Goal: Task Accomplishment & Management: Manage account settings

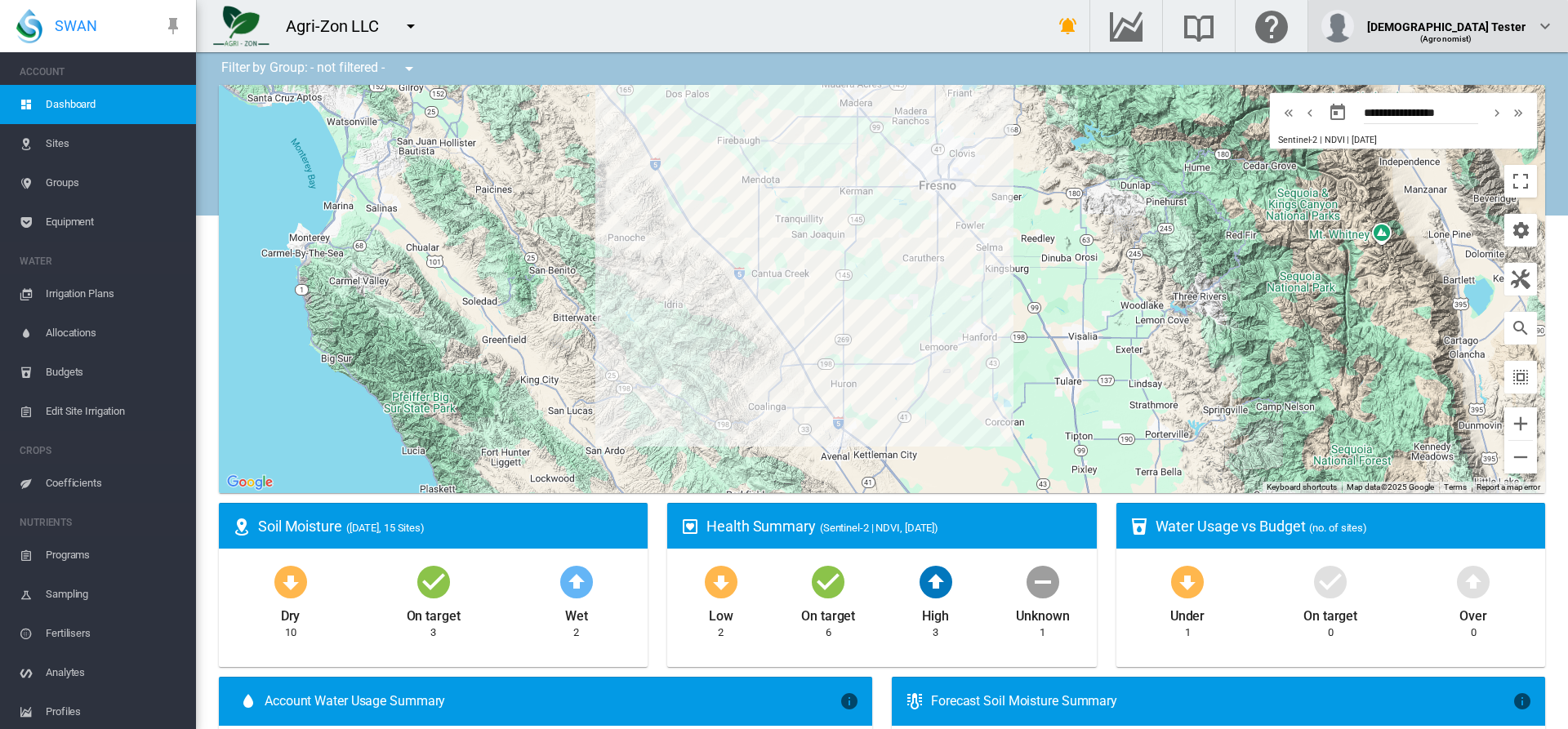
click at [1486, 26] on div "(Agronomist)" at bounding box center [1447, 32] width 159 height 16
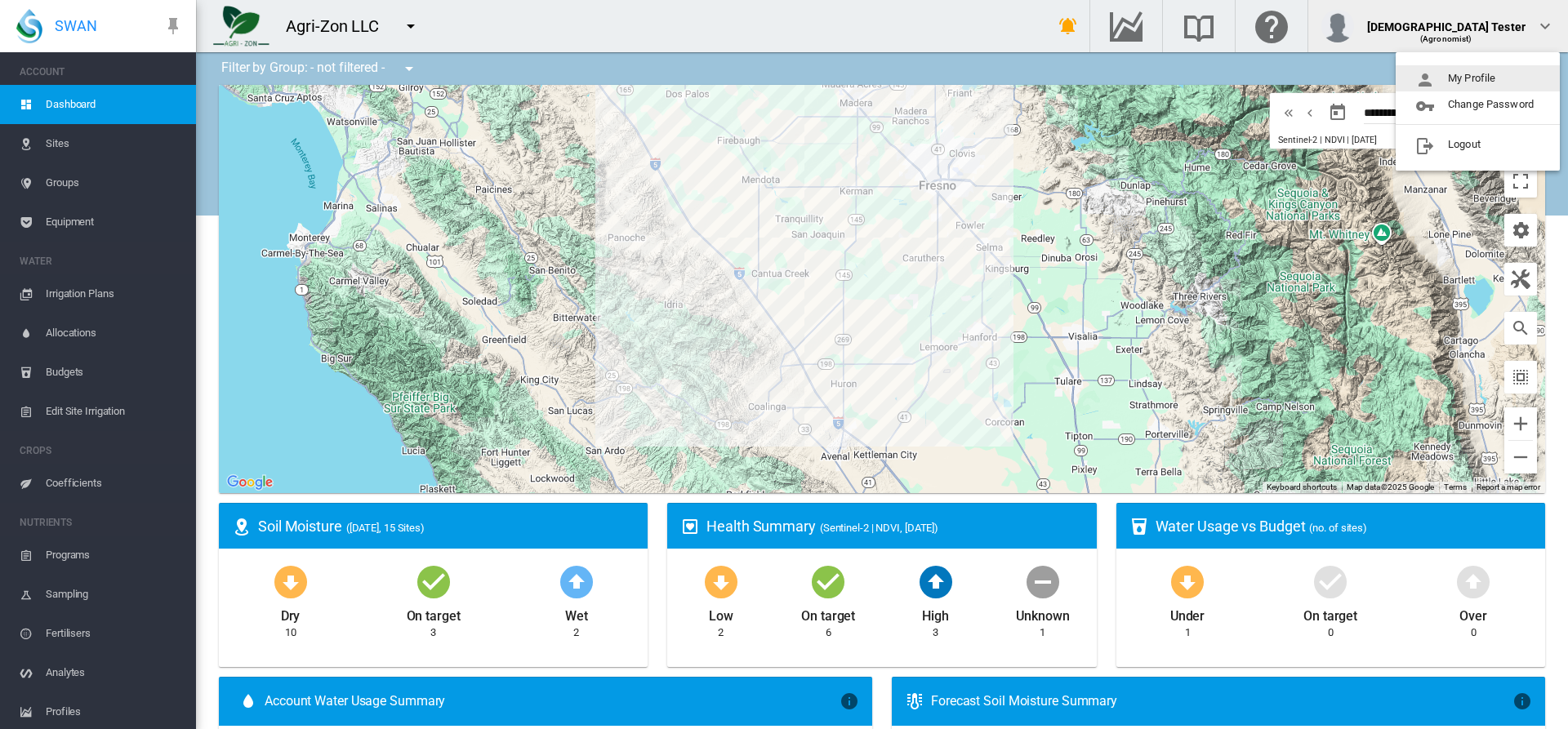
click at [1478, 78] on button "My Profile" at bounding box center [1478, 78] width 165 height 26
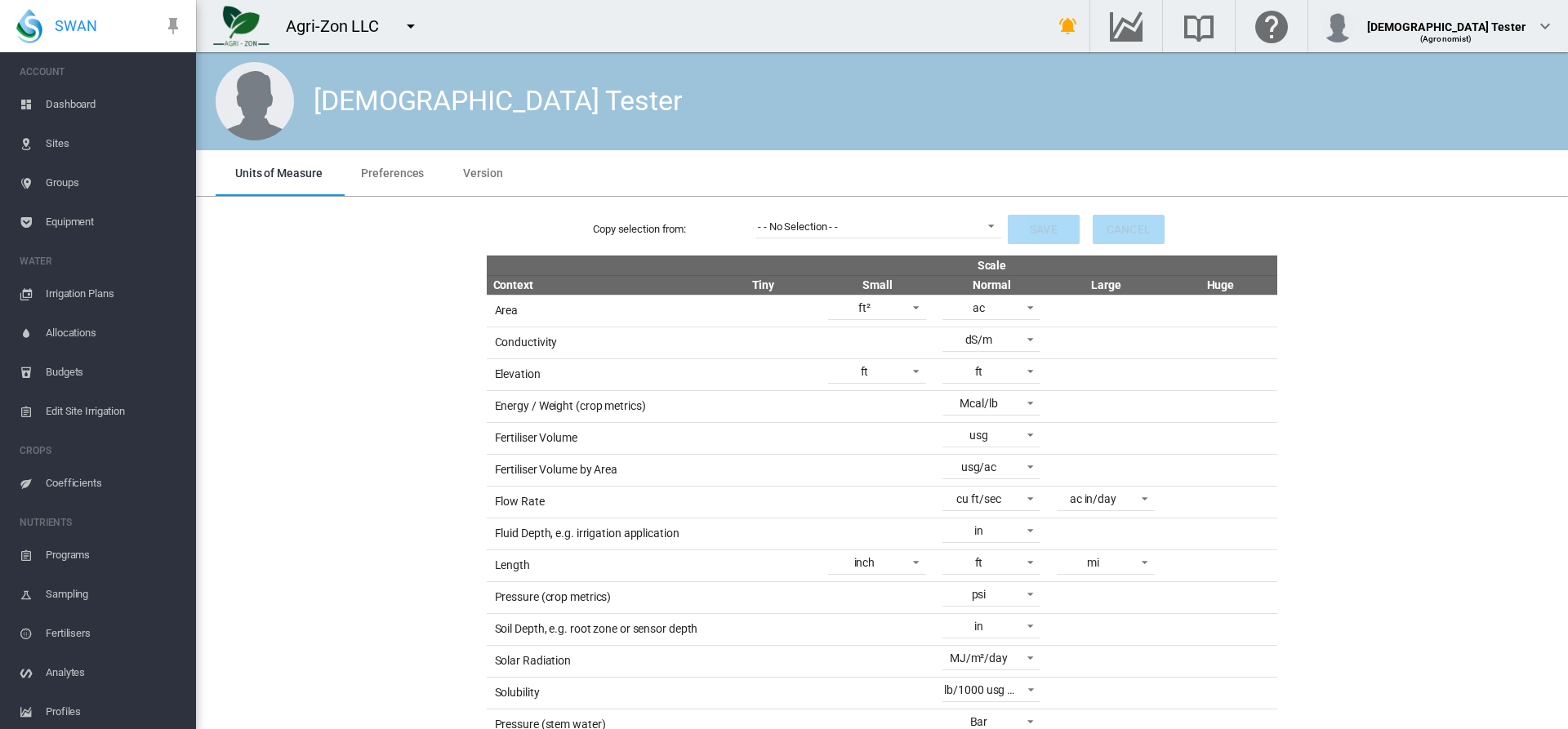
click at [391, 172] on span "Preferences" at bounding box center [392, 172] width 63 height 13
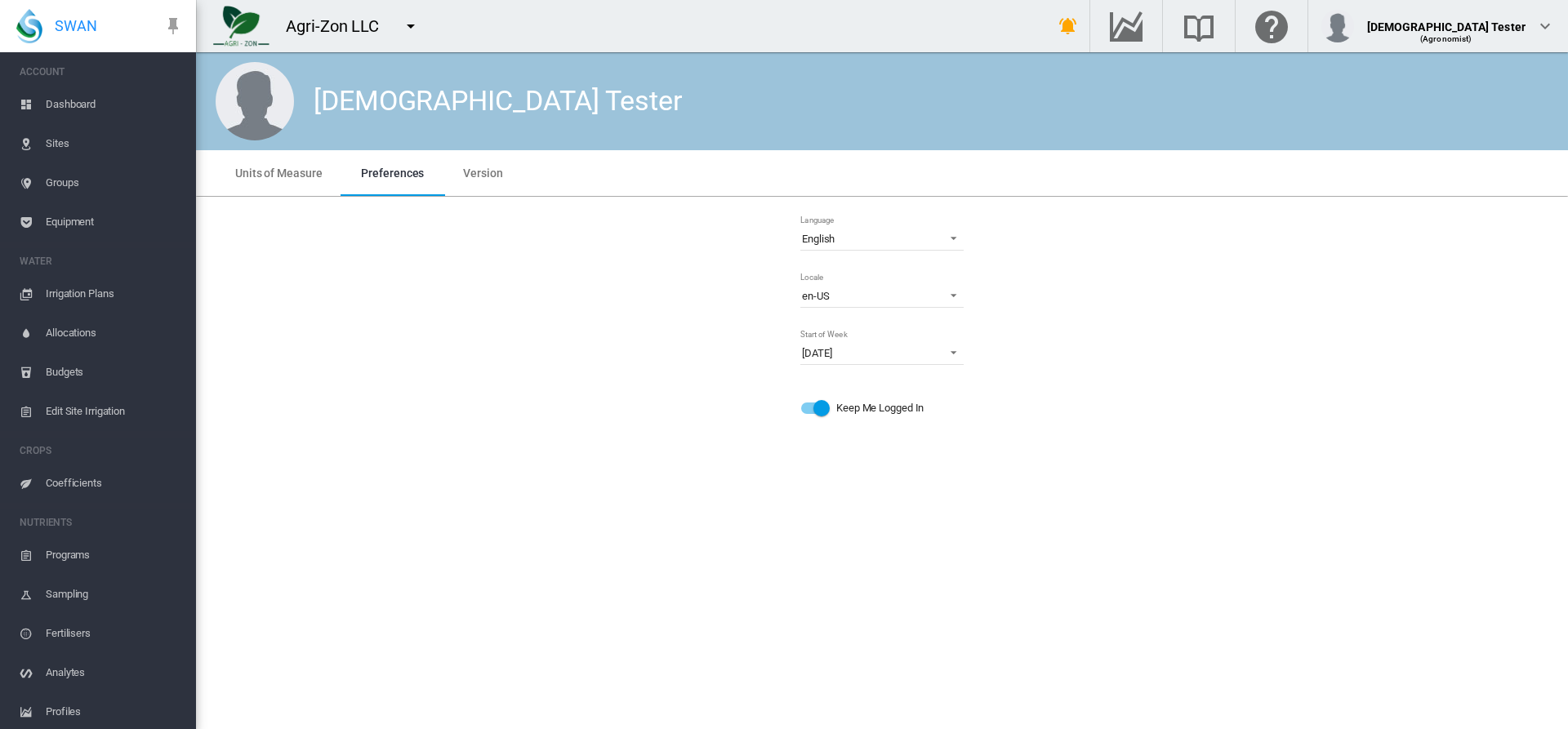
click at [410, 26] on md-icon "icon-menu-down" at bounding box center [410, 26] width 20 height 20
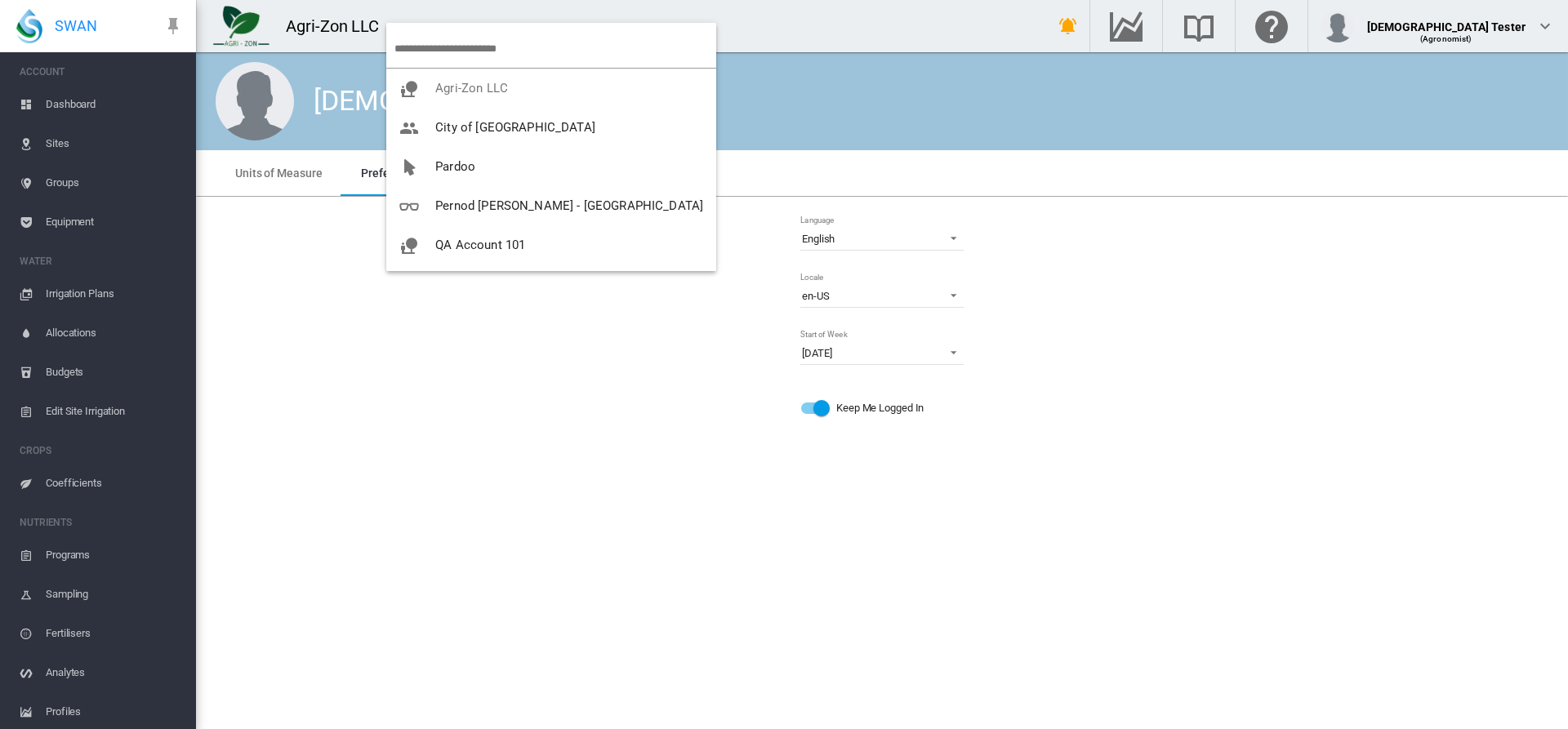
click at [494, 356] on span "UAT in Prod" at bounding box center [469, 362] width 67 height 14
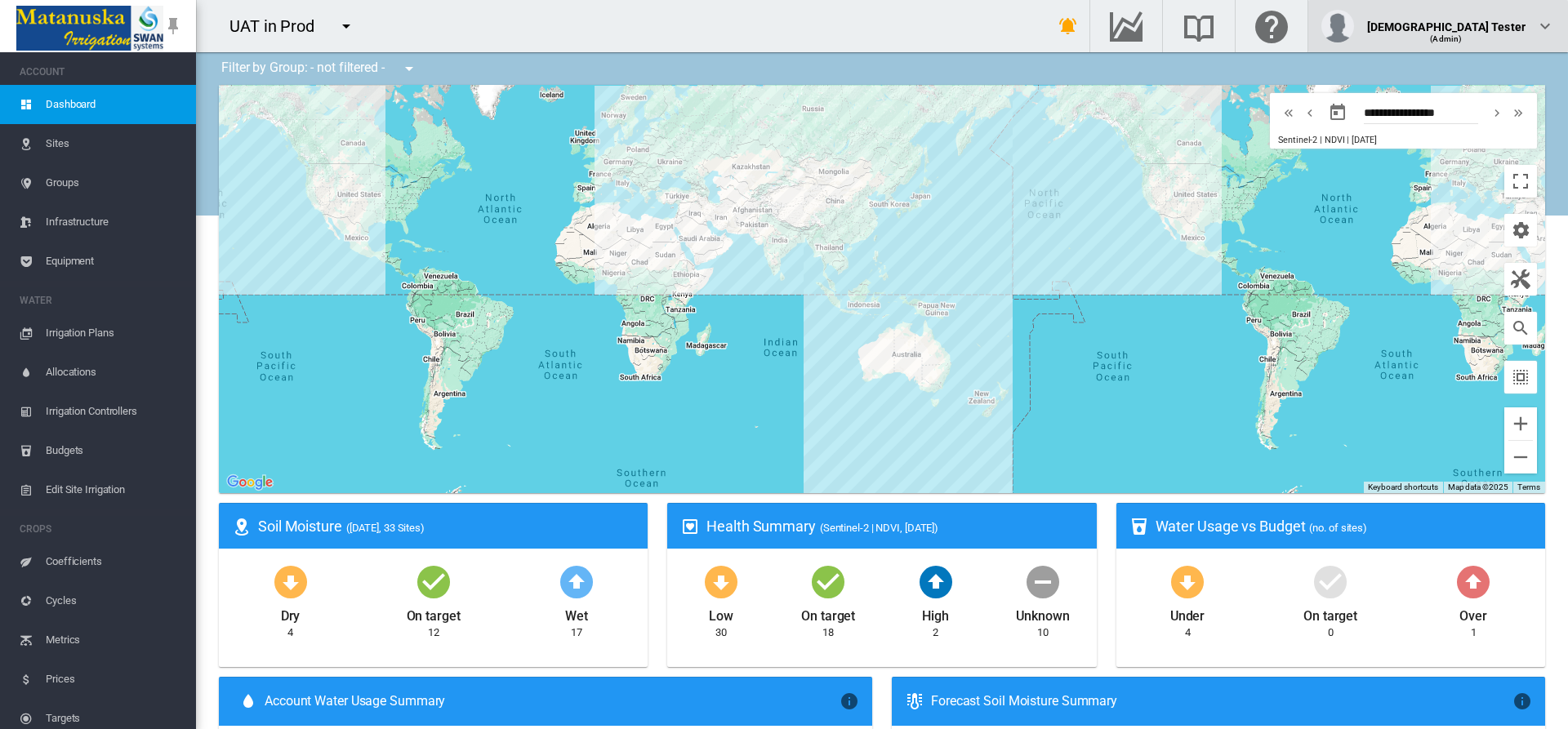
click at [1486, 26] on div "(Admin)" at bounding box center [1447, 32] width 159 height 16
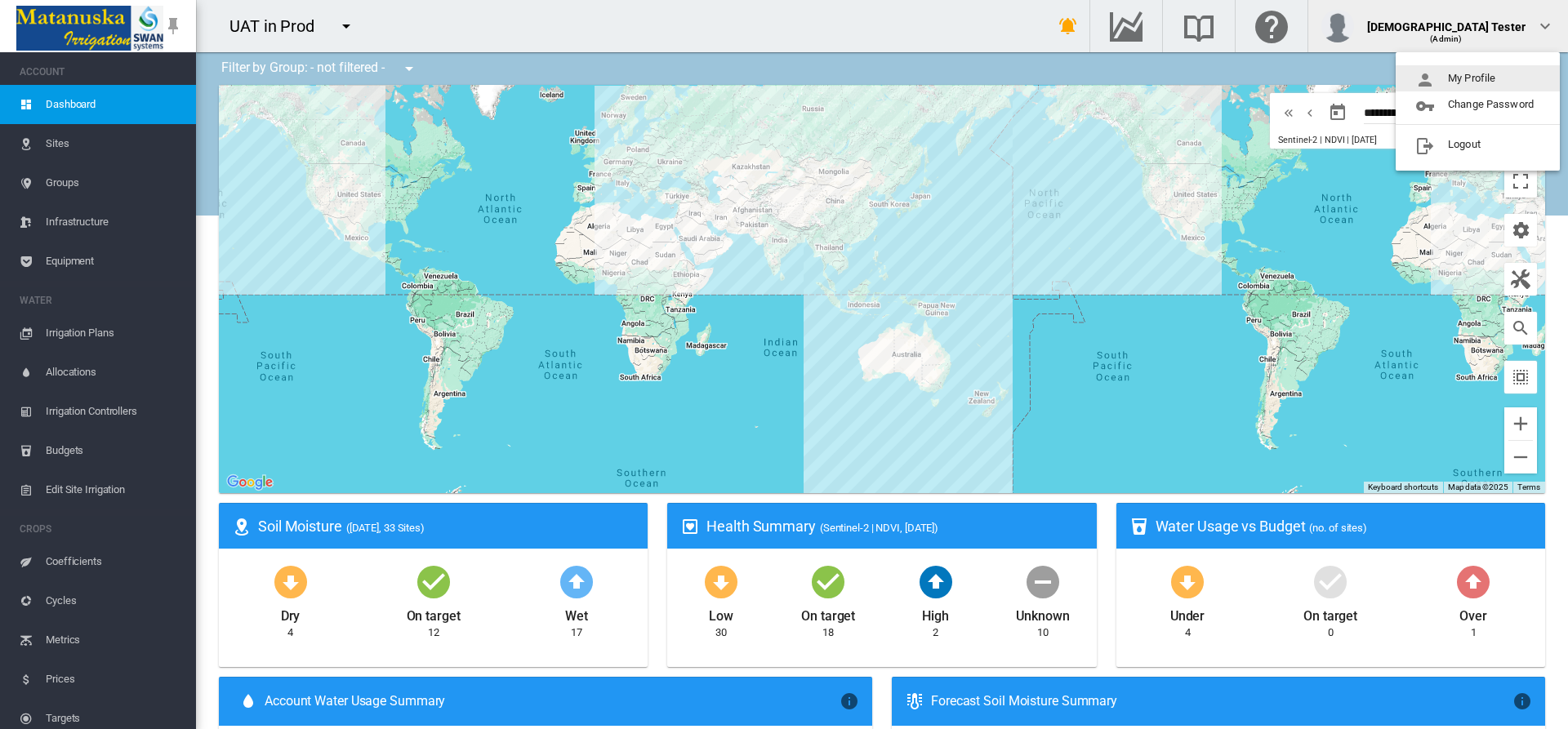
click at [1478, 78] on button "My Profile" at bounding box center [1478, 78] width 165 height 26
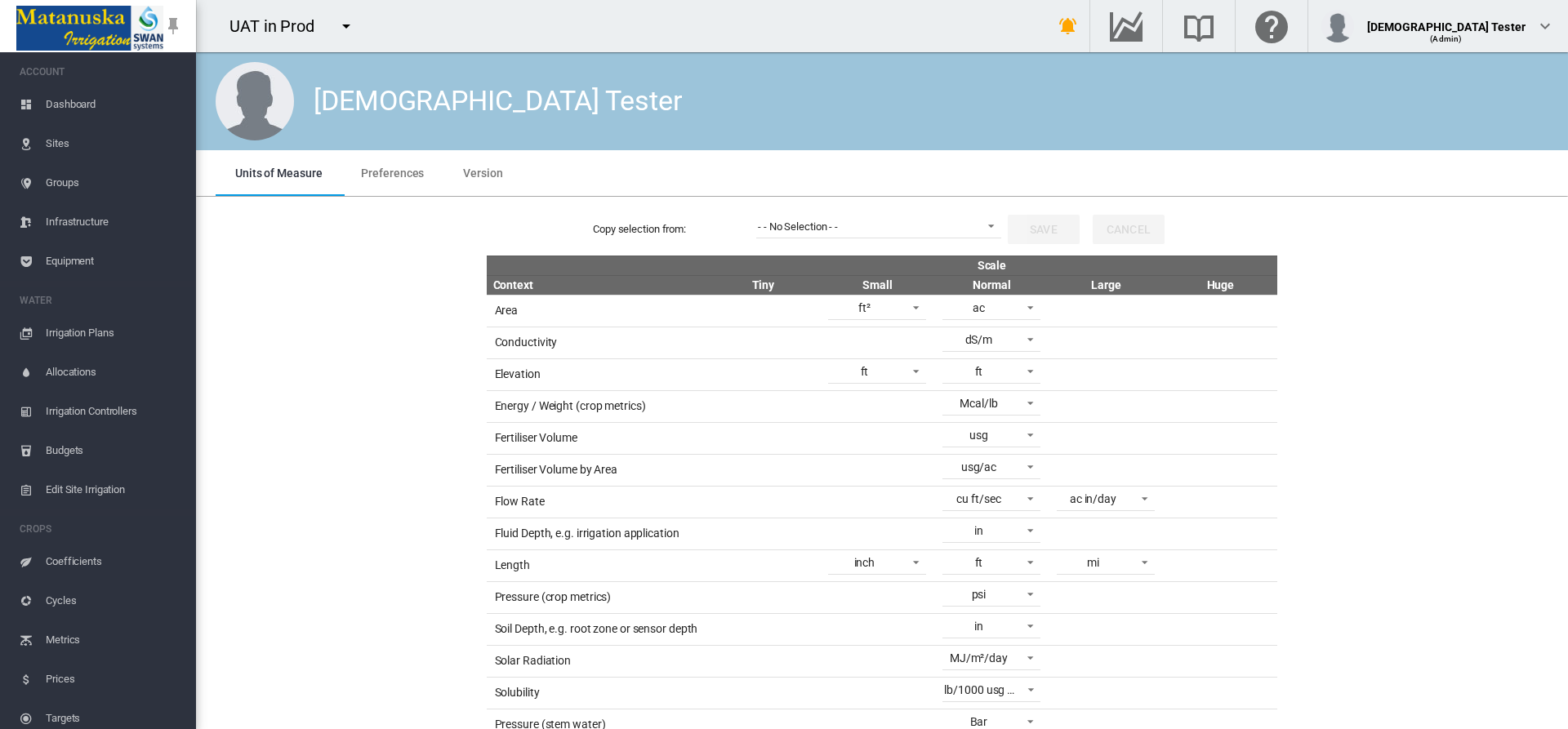
click at [278, 172] on span "Units of Measure" at bounding box center [279, 172] width 87 height 13
click at [987, 501] on div "cu ft/sec" at bounding box center [979, 499] width 44 height 13
